Goal: Go to known website: Go to known website

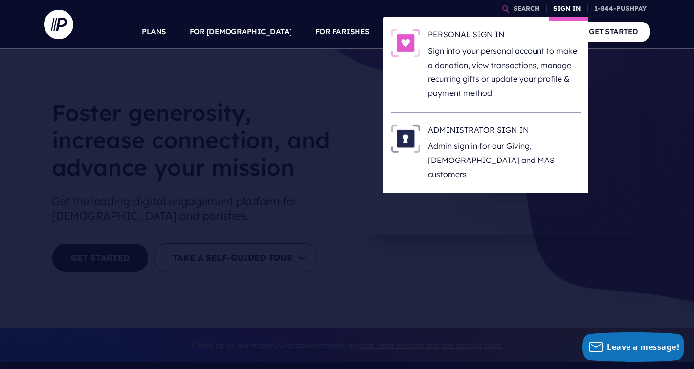
click at [564, 6] on link "SIGN IN" at bounding box center [566, 8] width 35 height 17
click at [488, 137] on h6 "ADMINISTRATOR SIGN IN" at bounding box center [504, 131] width 153 height 15
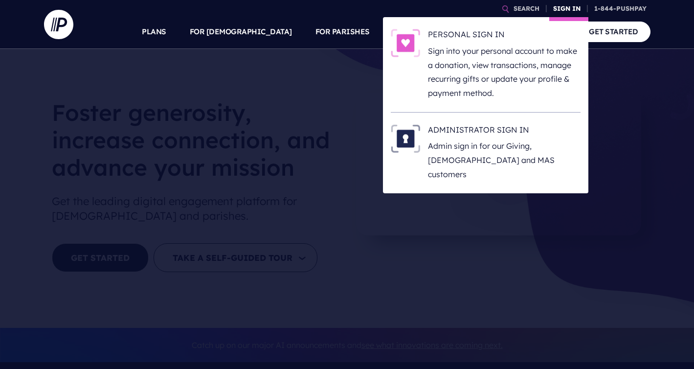
click at [564, 12] on link "SIGN IN" at bounding box center [566, 8] width 35 height 17
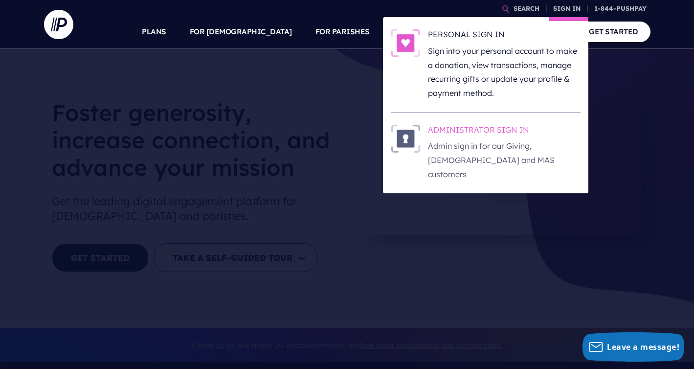
click at [498, 128] on h6 "ADMINISTRATOR SIGN IN" at bounding box center [504, 131] width 153 height 15
